Goal: Information Seeking & Learning: Learn about a topic

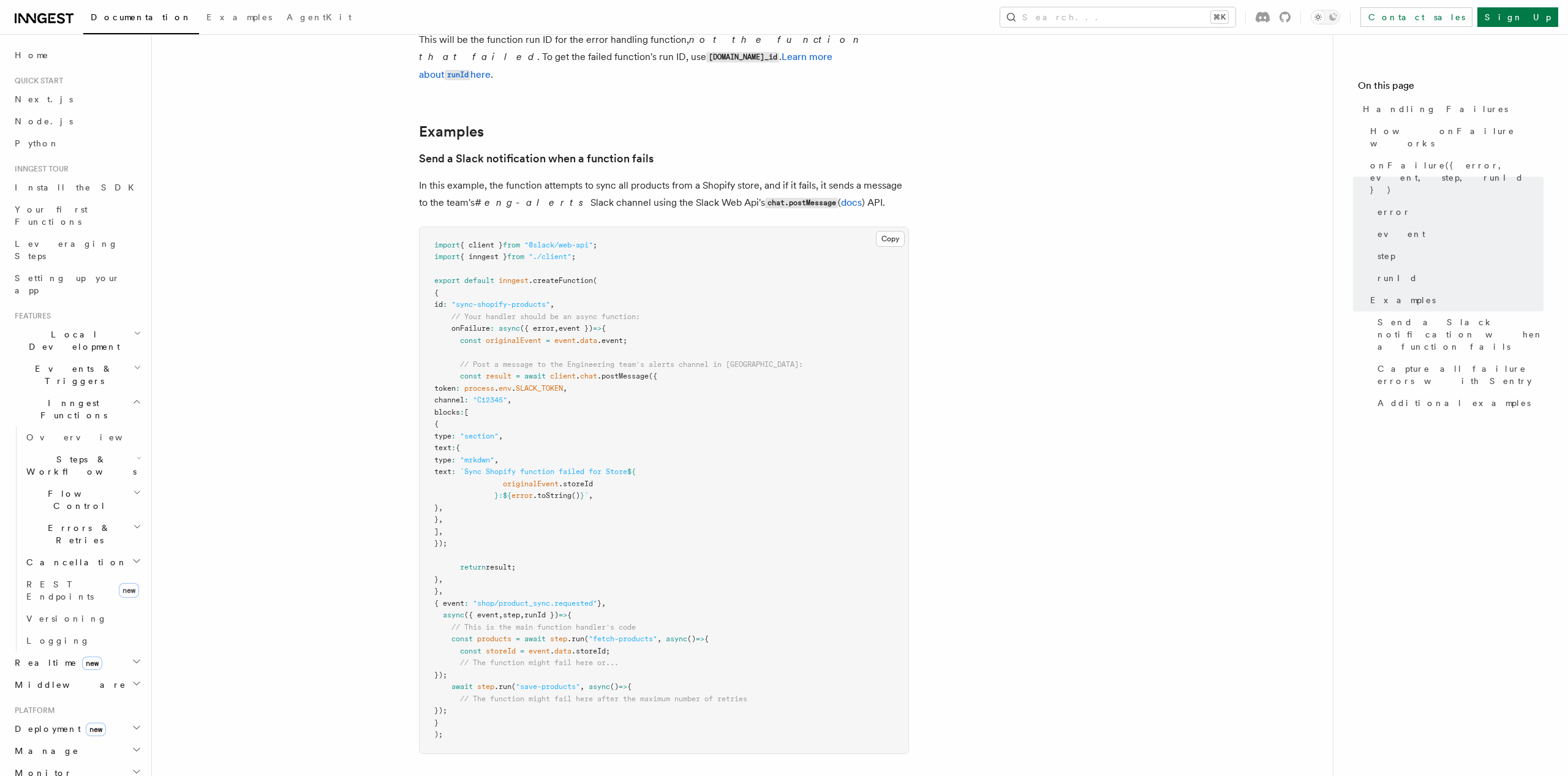
scroll to position [1357, 0]
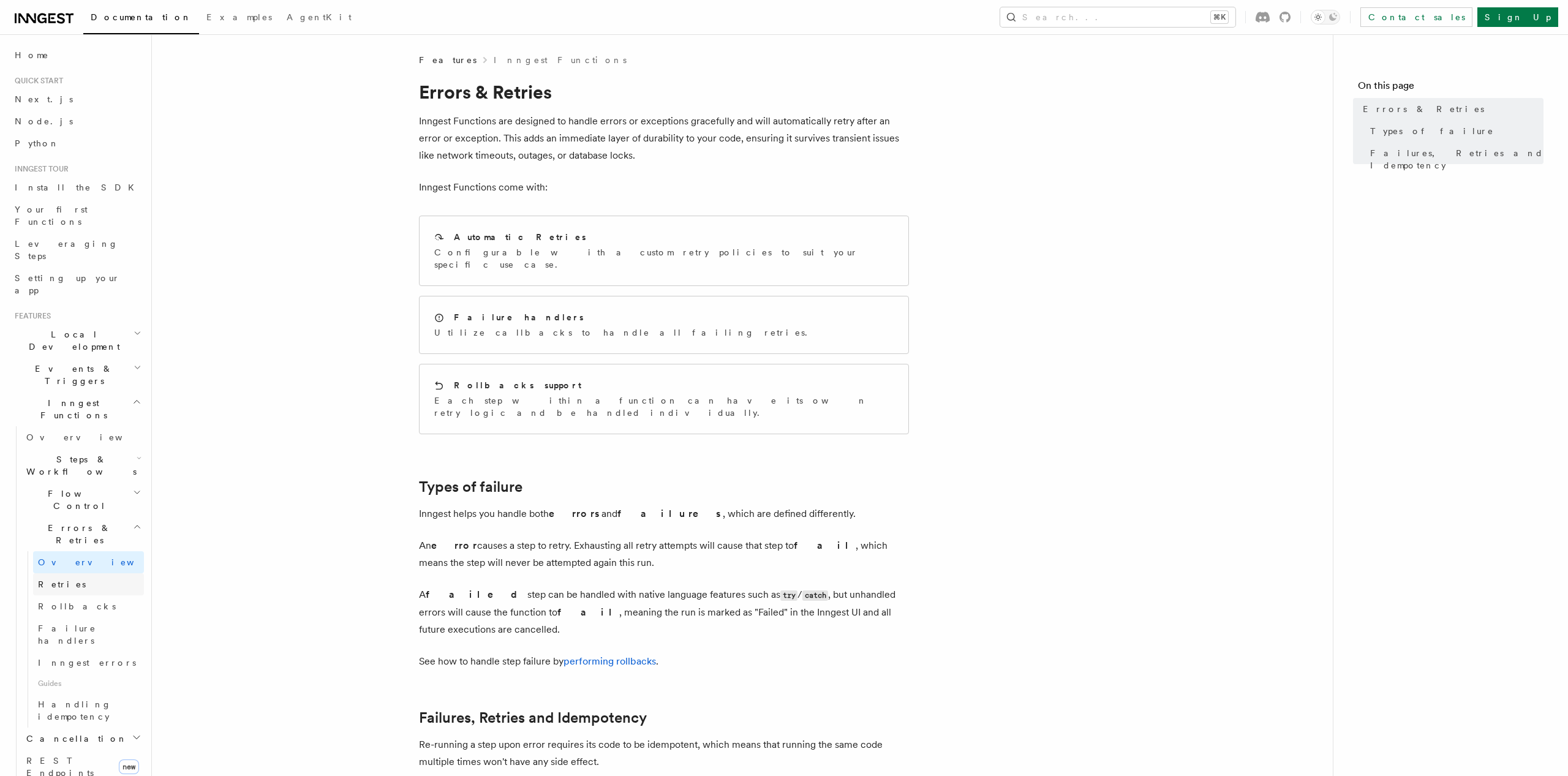
click at [61, 580] on span "Retries" at bounding box center [61, 584] width 48 height 10
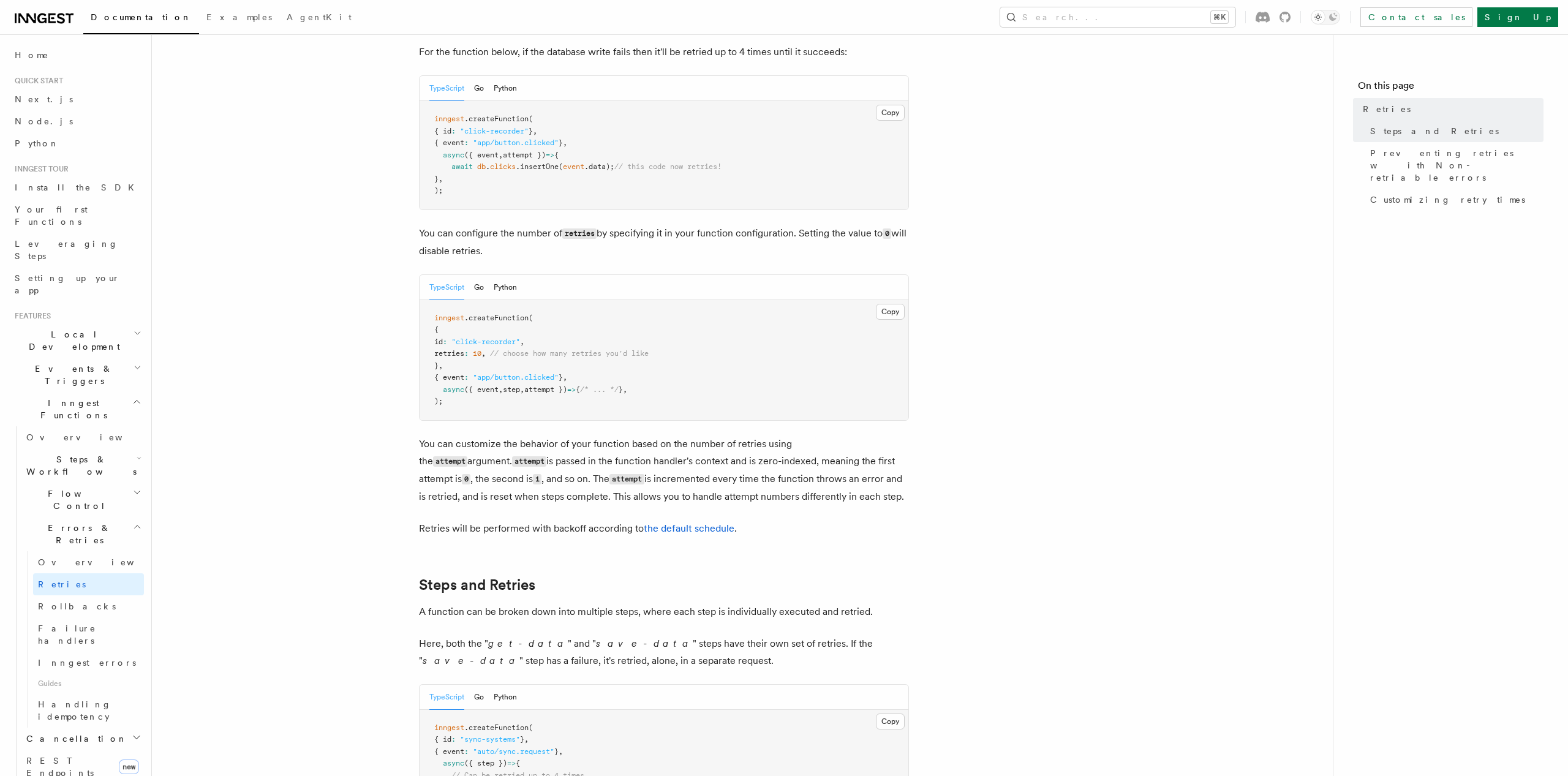
scroll to position [230, 0]
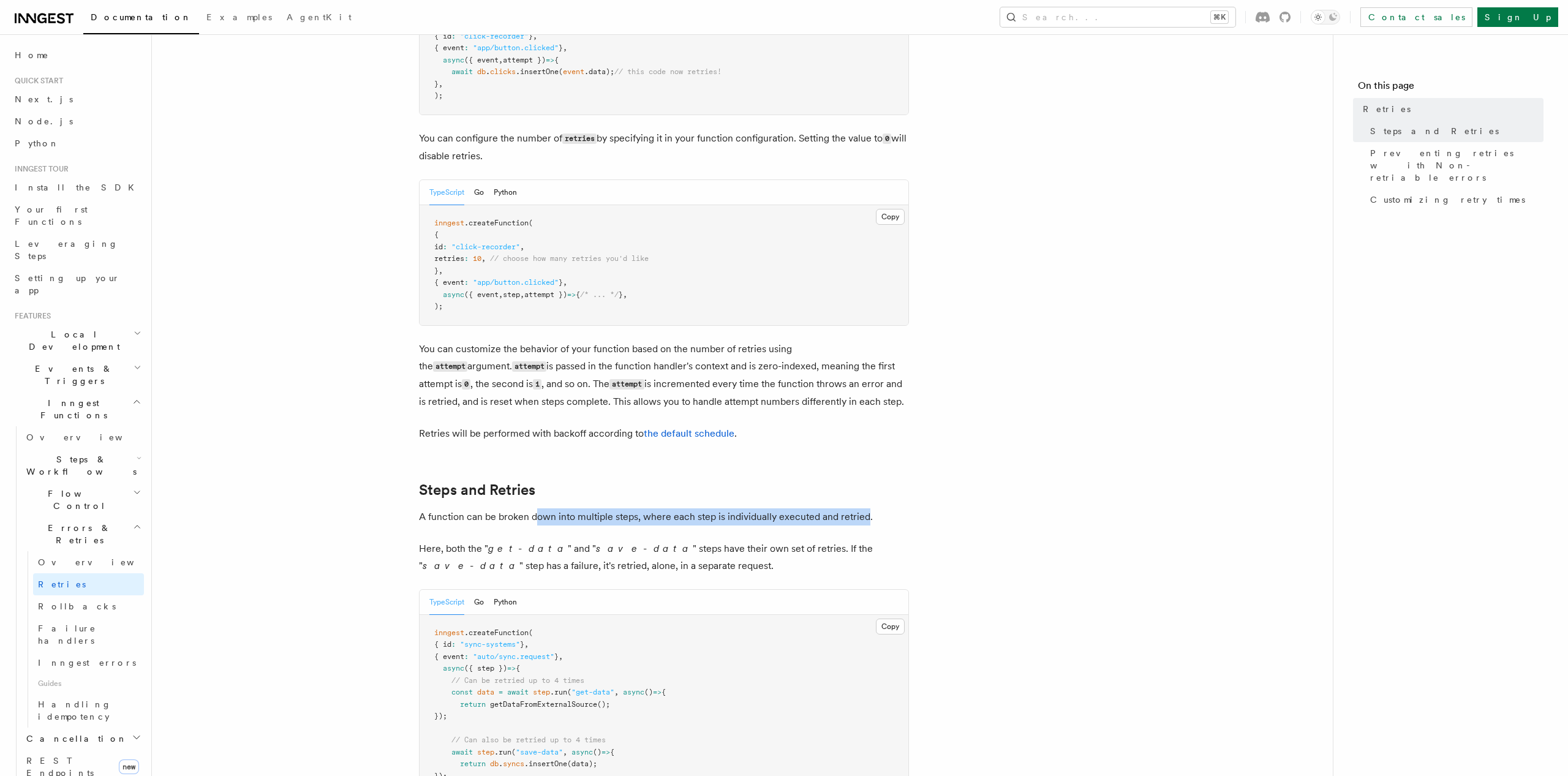
drag, startPoint x: 539, startPoint y: 504, endPoint x: 868, endPoint y: 504, distance: 329.0
click at [867, 508] on p "A function can be broken down into multiple steps, where each step is individua…" at bounding box center [664, 516] width 490 height 17
click at [869, 508] on p "A function can be broken down into multiple steps, where each step is individua…" at bounding box center [664, 516] width 490 height 17
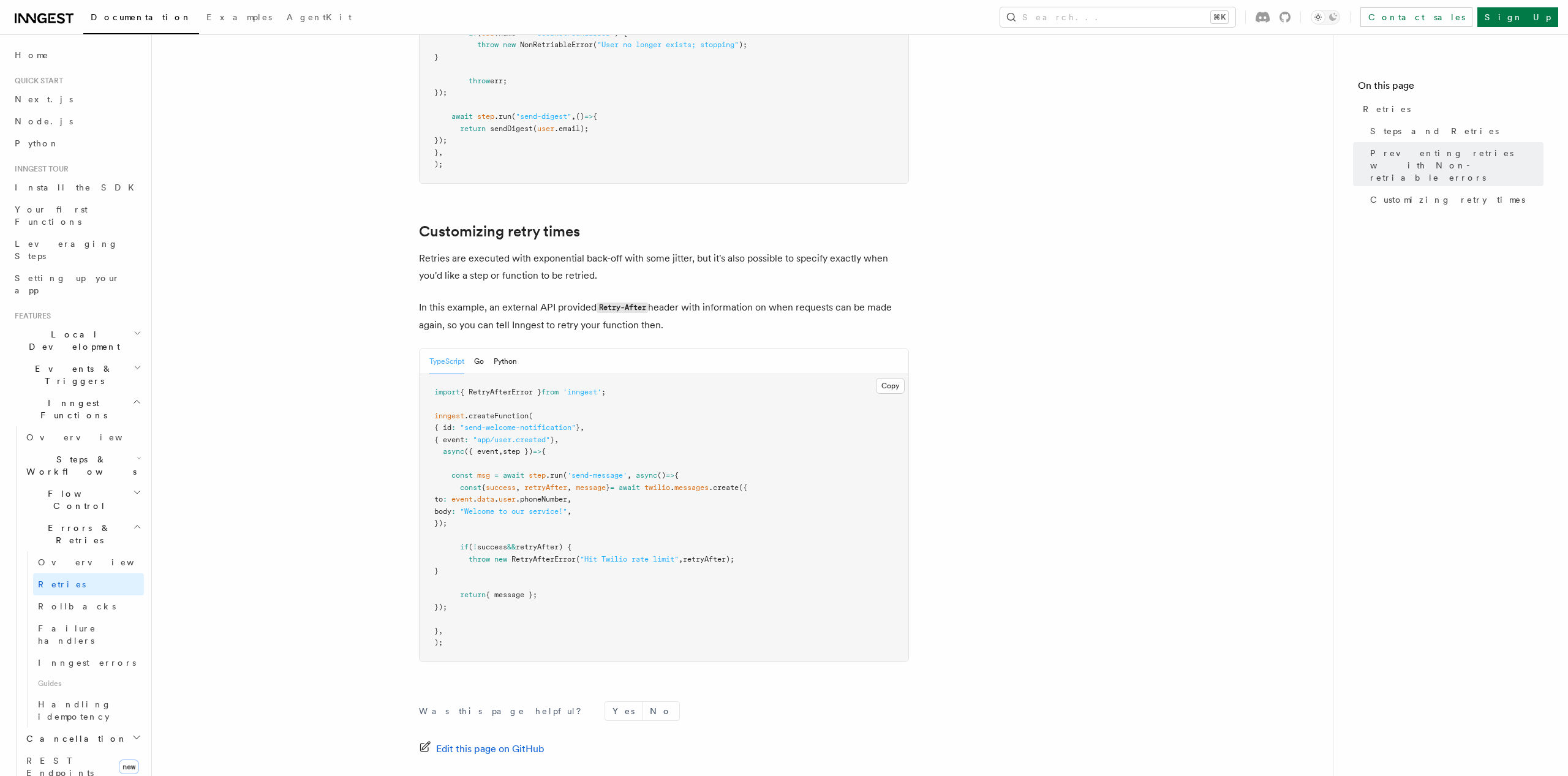
scroll to position [1548, 0]
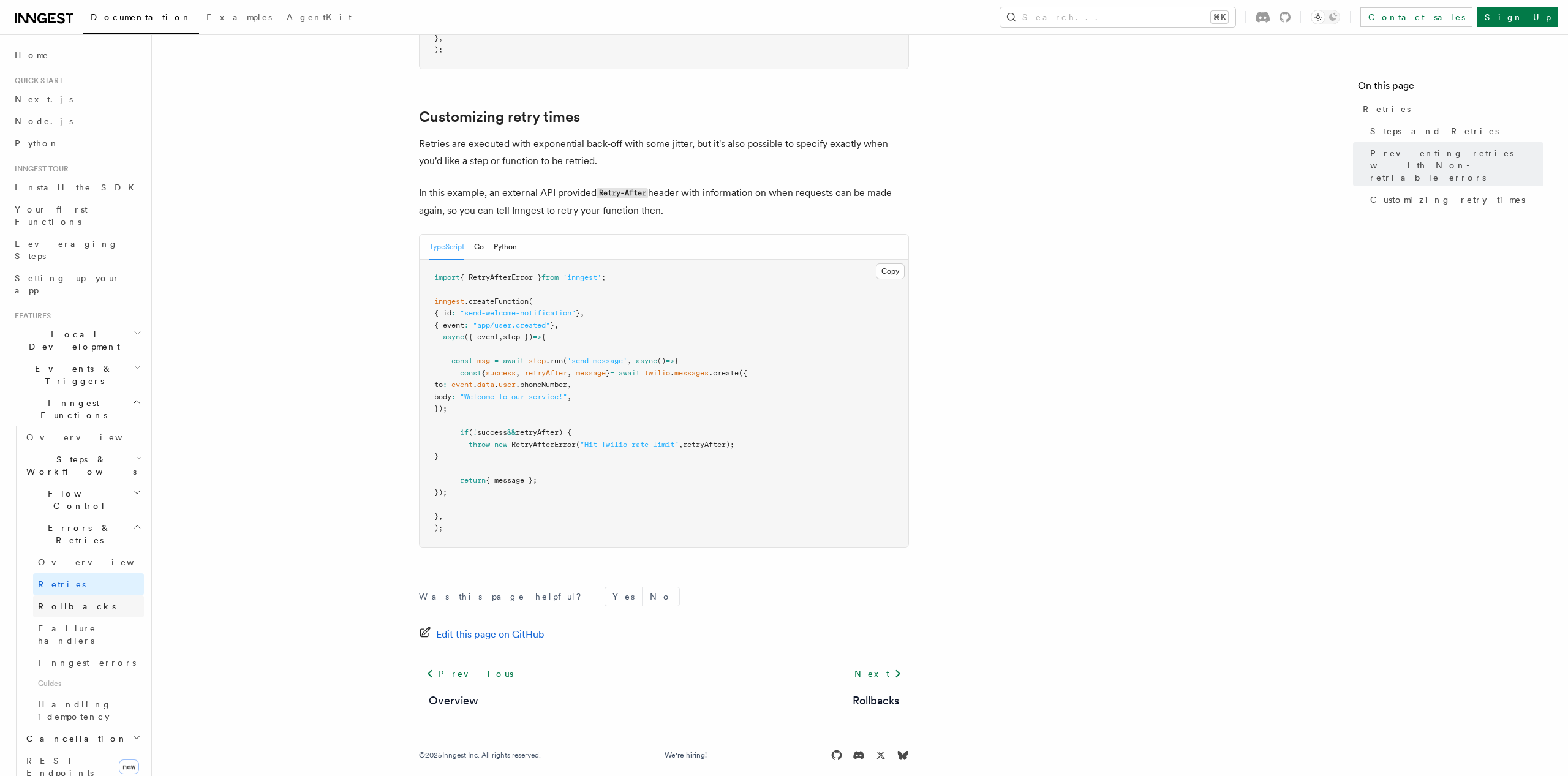
click at [90, 595] on link "Rollbacks" at bounding box center [88, 606] width 111 height 22
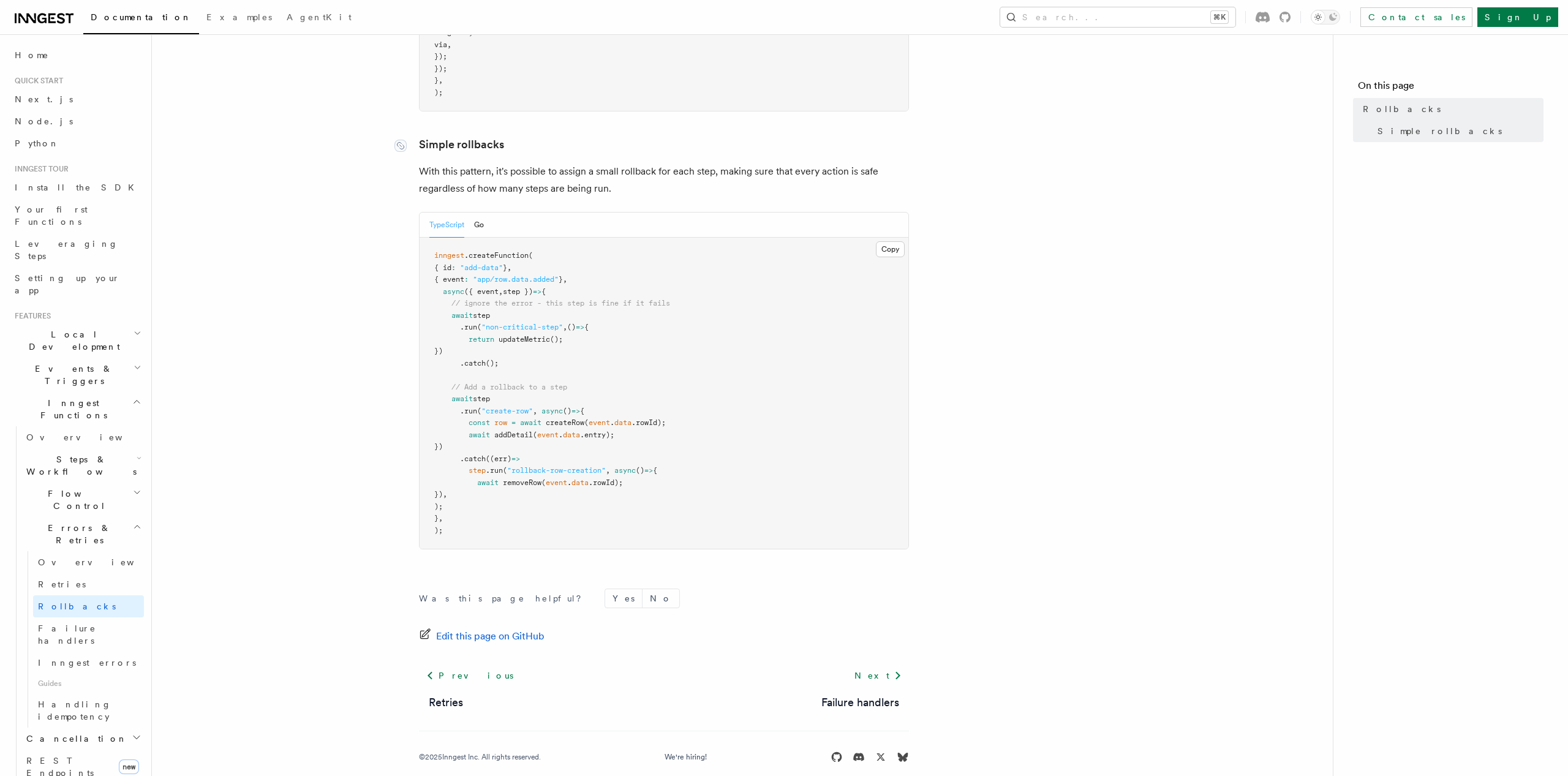
scroll to position [568, 0]
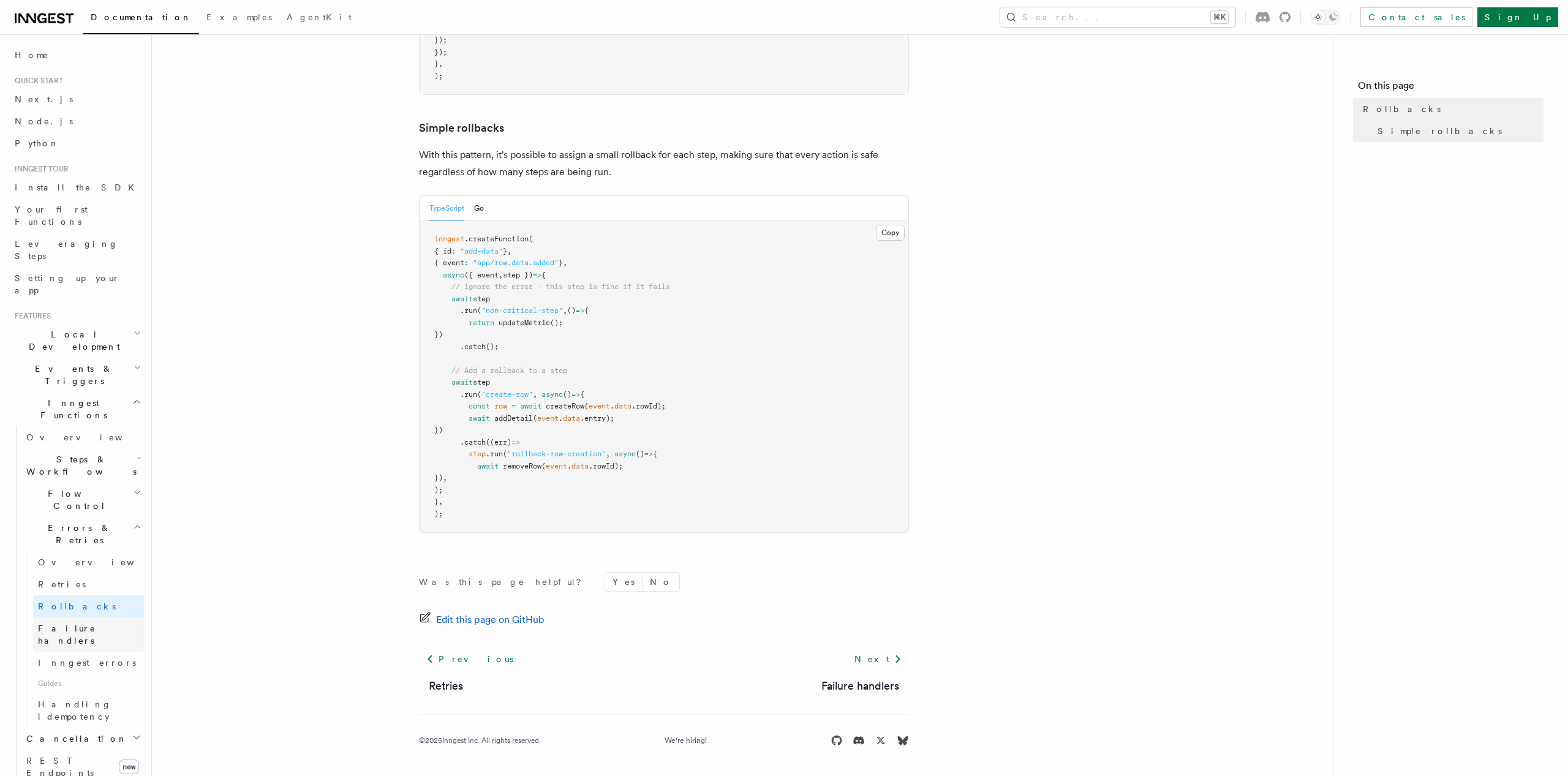
click at [62, 623] on span "Failure handlers" at bounding box center [67, 634] width 59 height 22
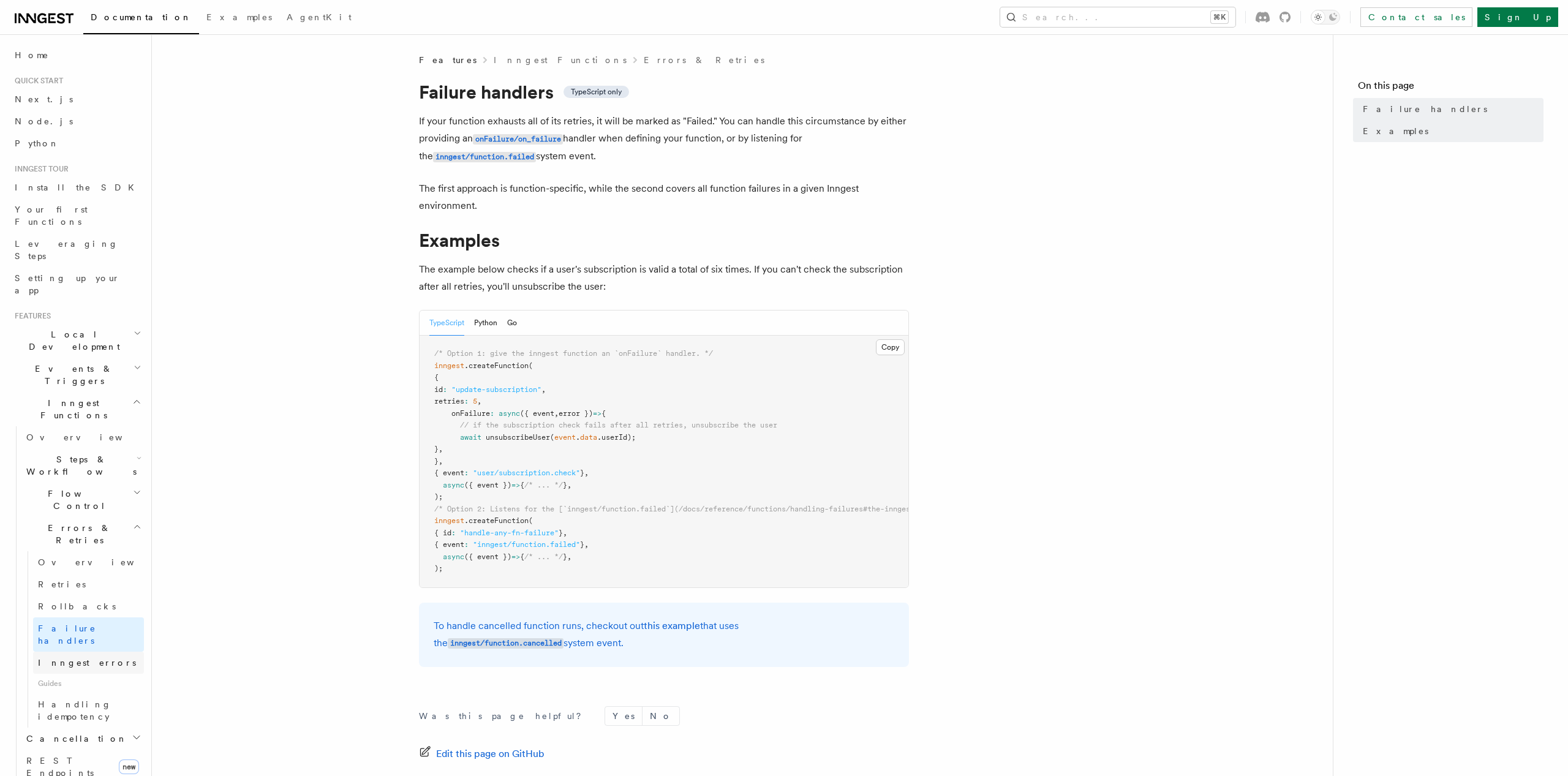
click at [79, 657] on span "Inngest errors" at bounding box center [87, 662] width 98 height 10
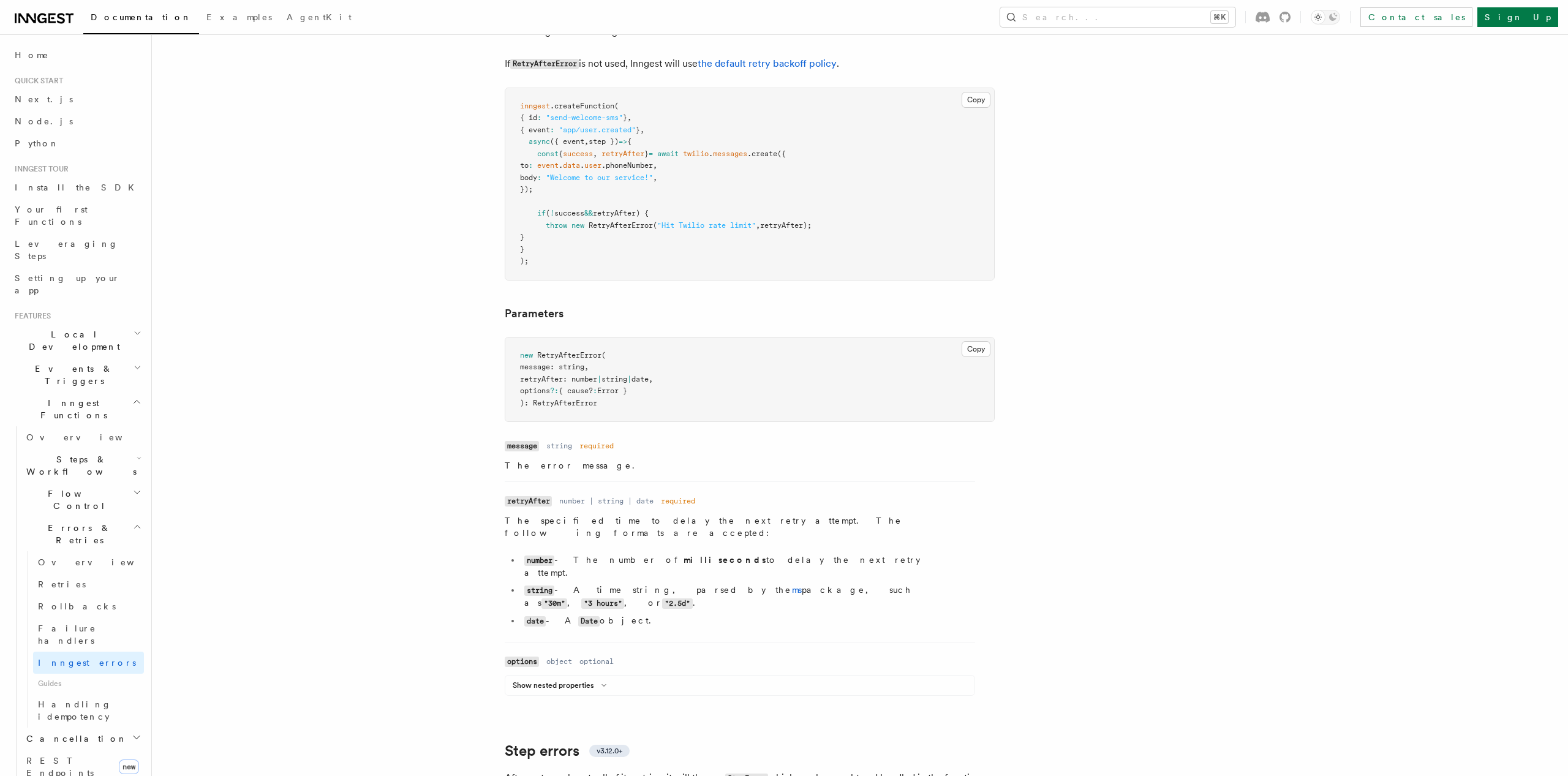
scroll to position [1262, 0]
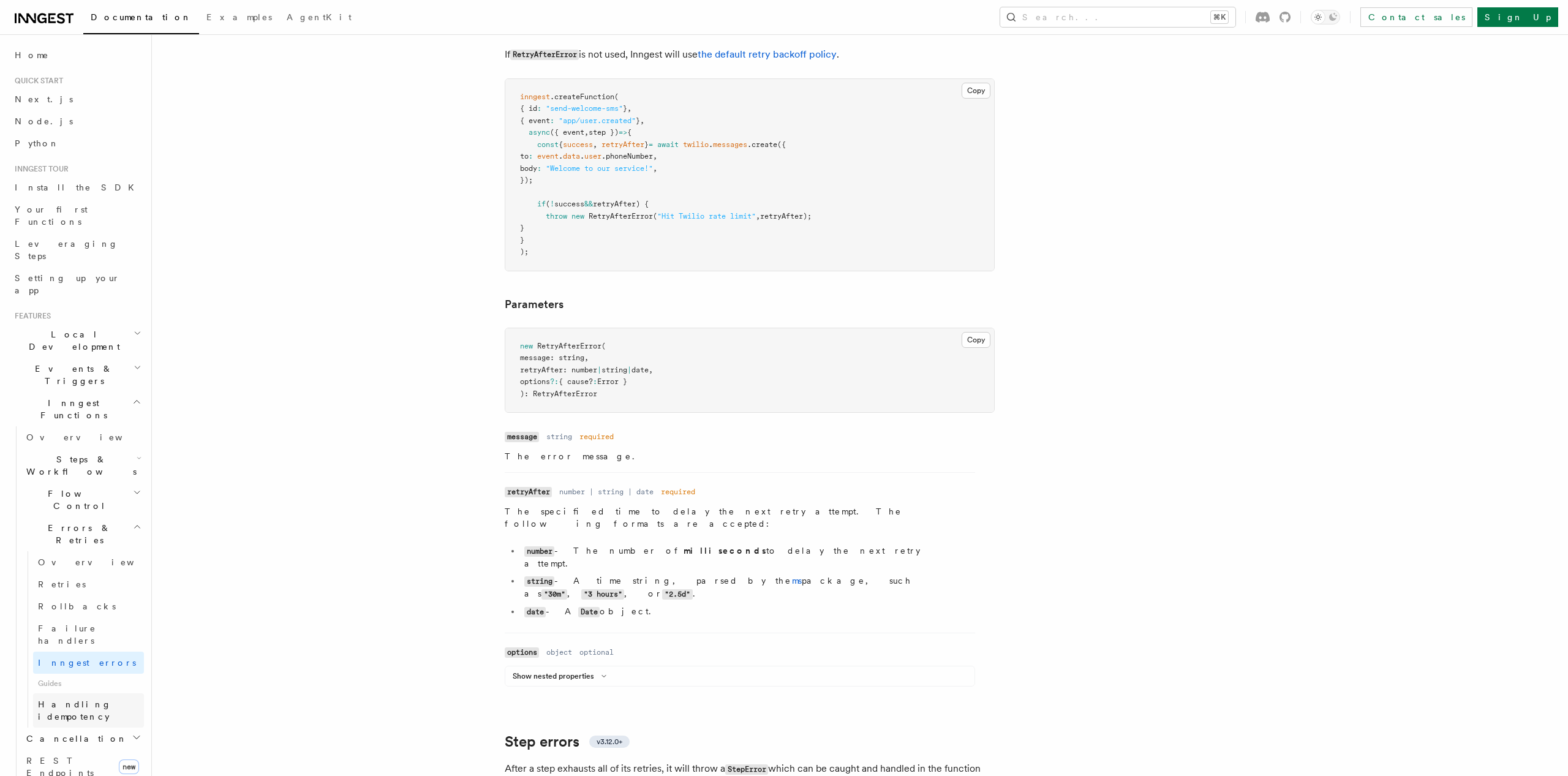
click at [89, 699] on span "Handling idempotency" at bounding box center [75, 710] width 74 height 22
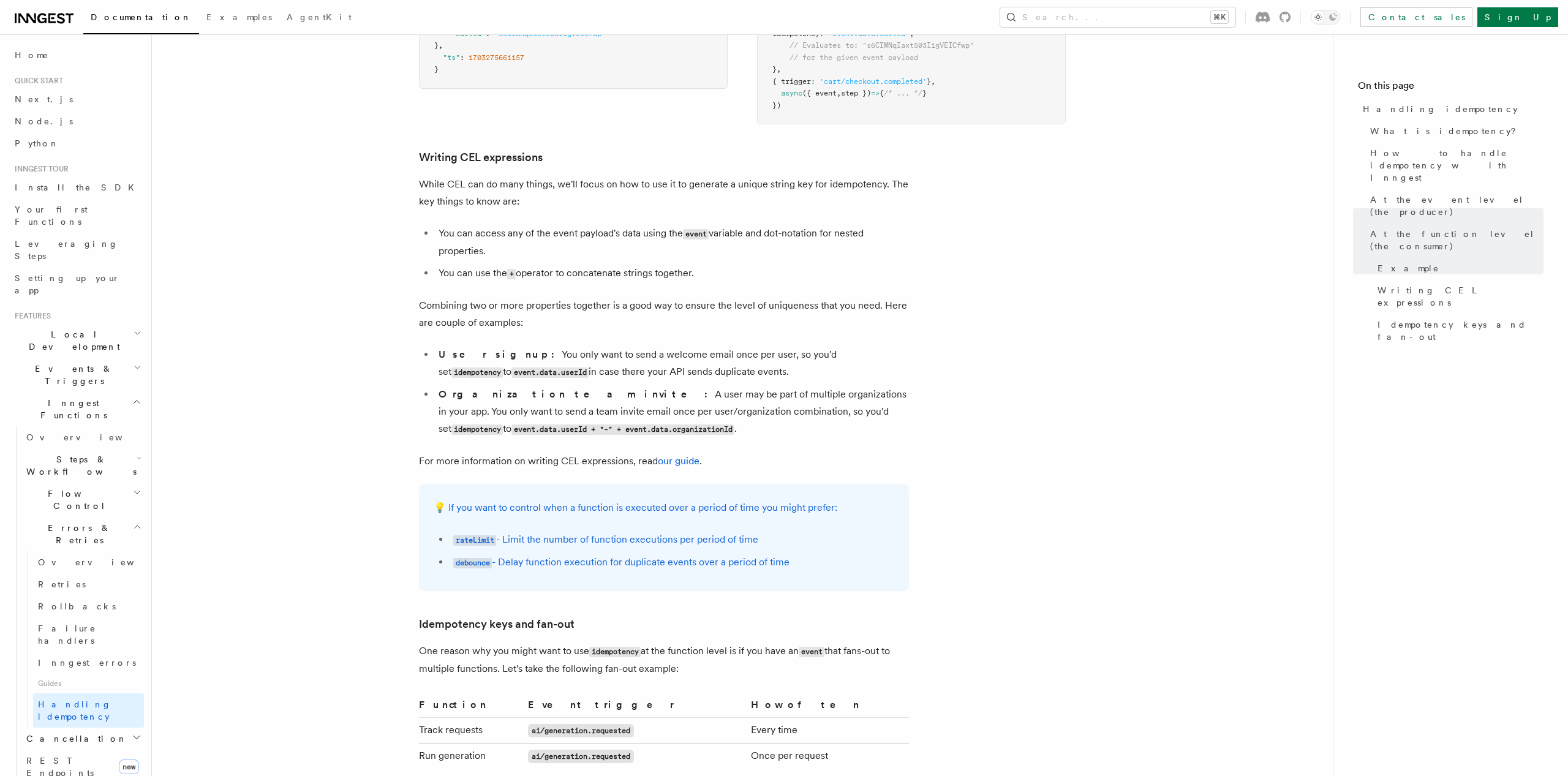
scroll to position [1862, 0]
